Goal: Transaction & Acquisition: Subscribe to service/newsletter

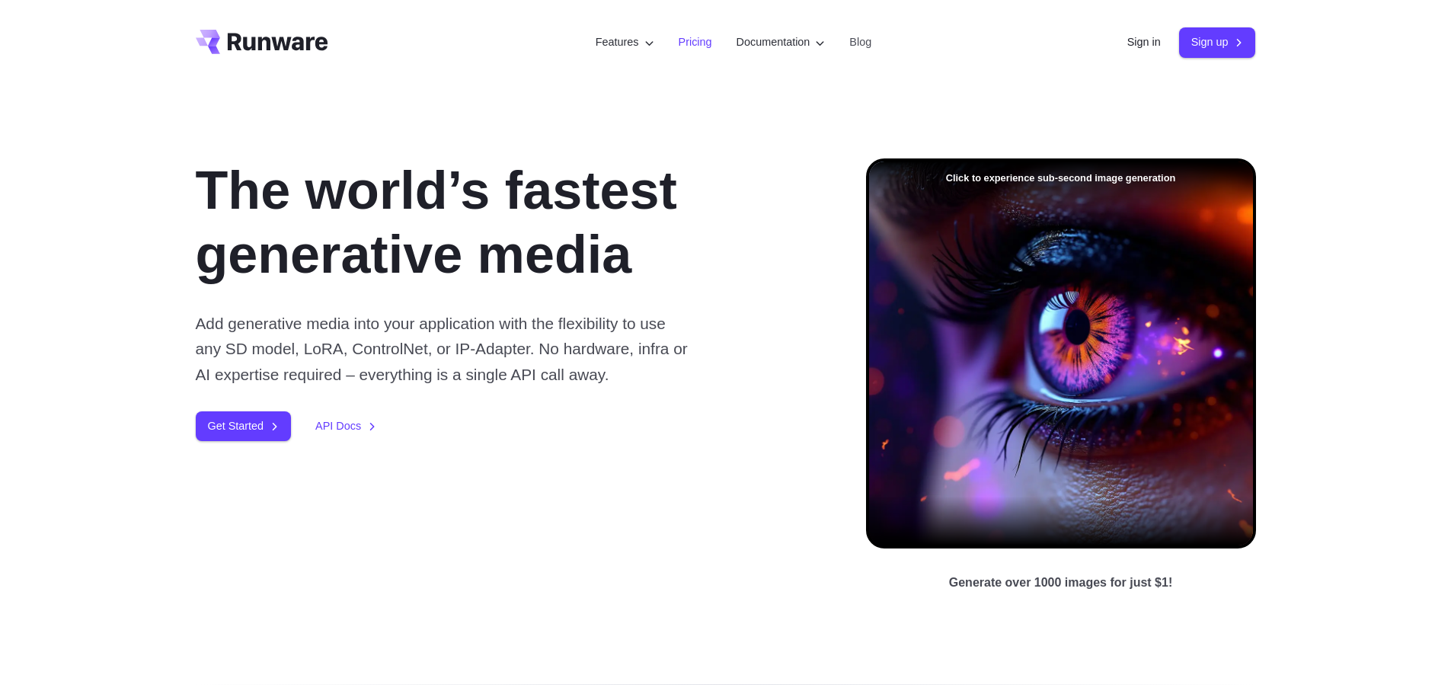
click at [692, 45] on link "Pricing" at bounding box center [696, 43] width 34 height 18
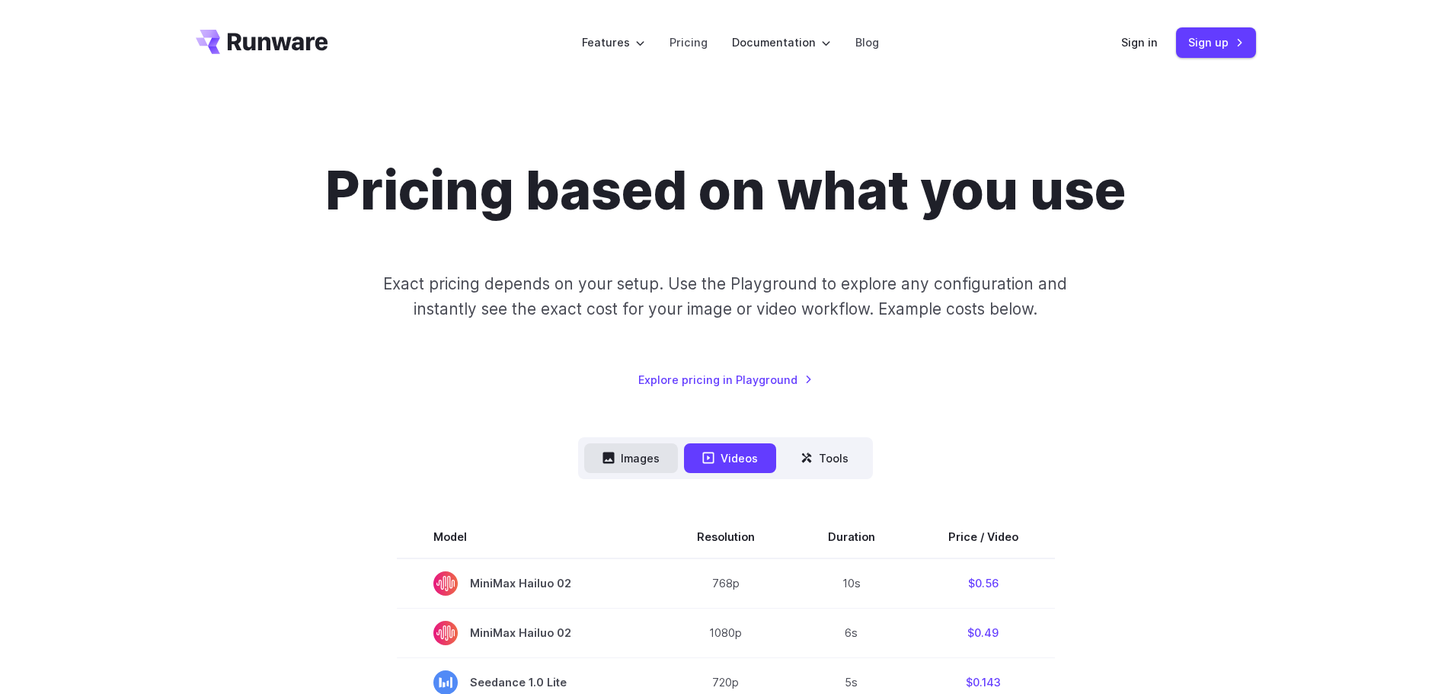
click at [640, 464] on button "Images" at bounding box center [631, 458] width 94 height 30
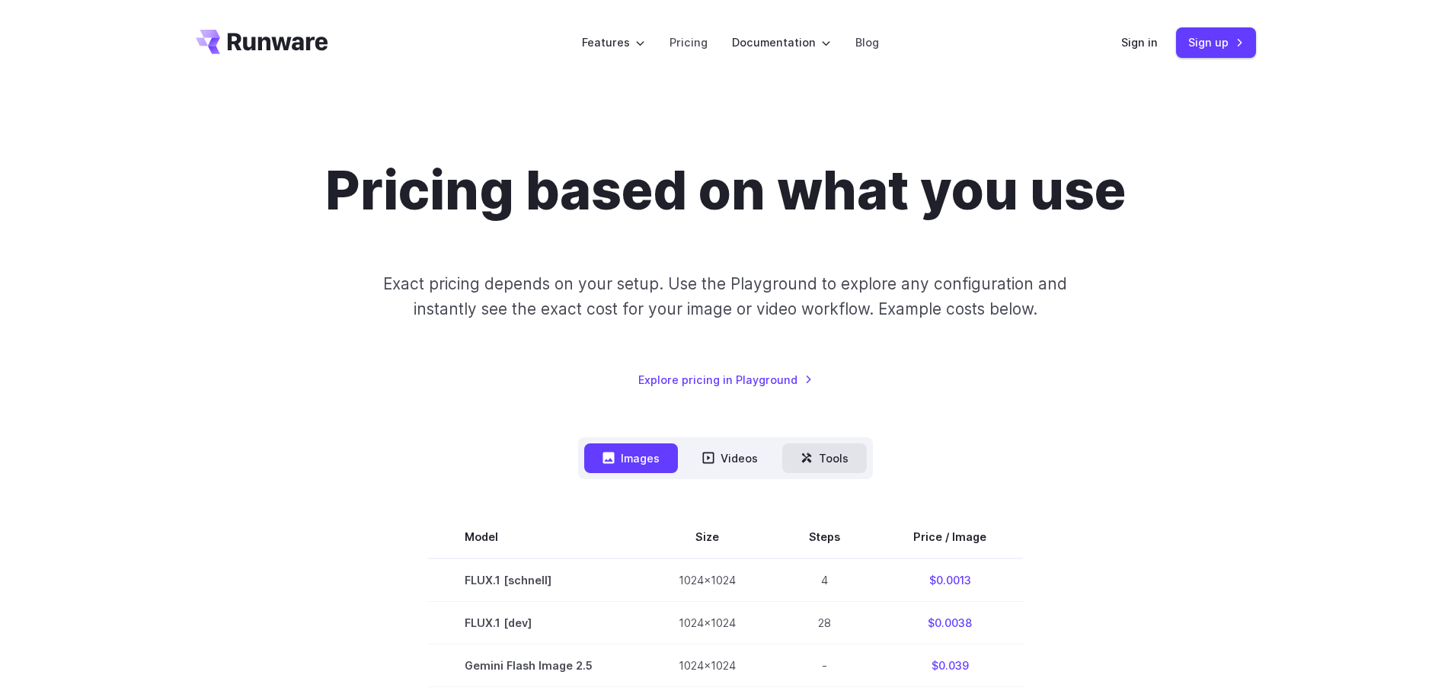
click at [826, 468] on button "Tools" at bounding box center [824, 458] width 85 height 30
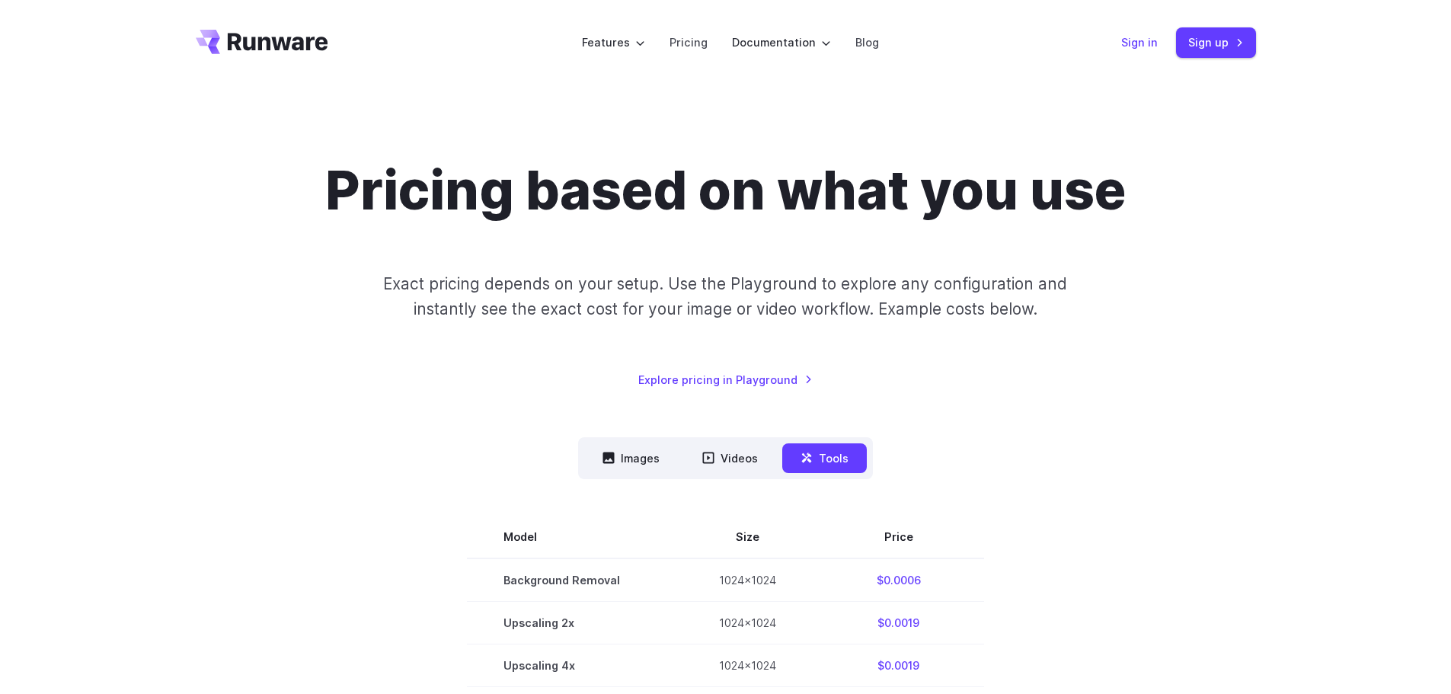
click at [1152, 43] on link "Sign in" at bounding box center [1139, 43] width 37 height 18
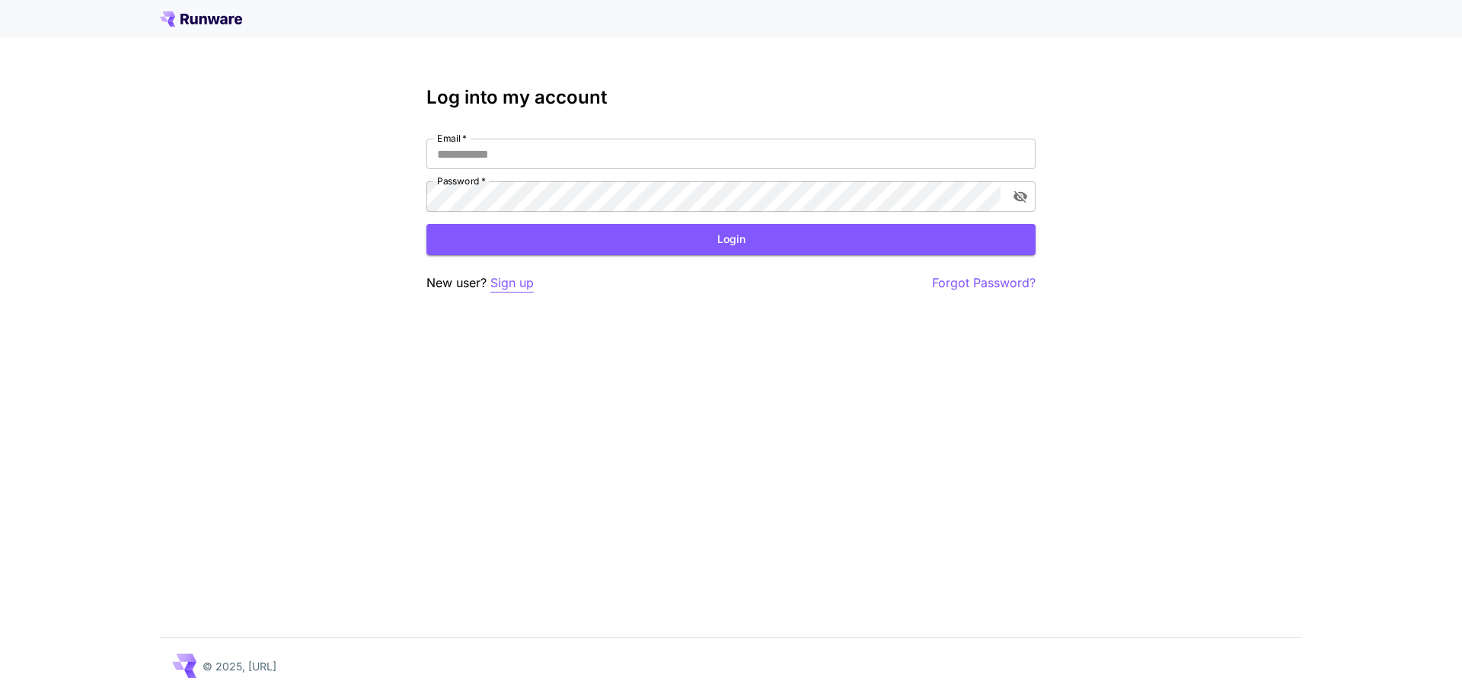
click at [521, 283] on p "Sign up" at bounding box center [512, 282] width 43 height 19
